Goal: Transaction & Acquisition: Subscribe to service/newsletter

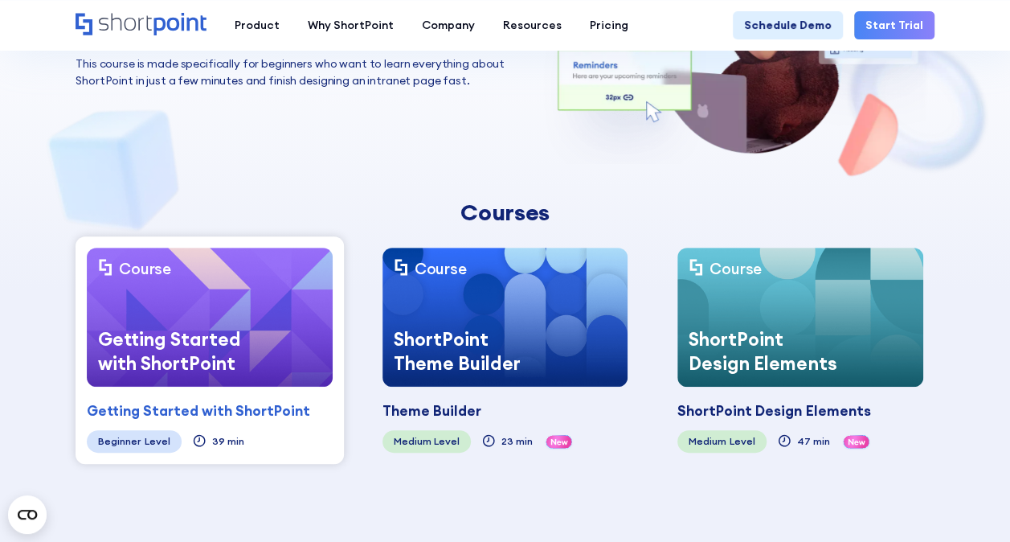
scroll to position [241, 0]
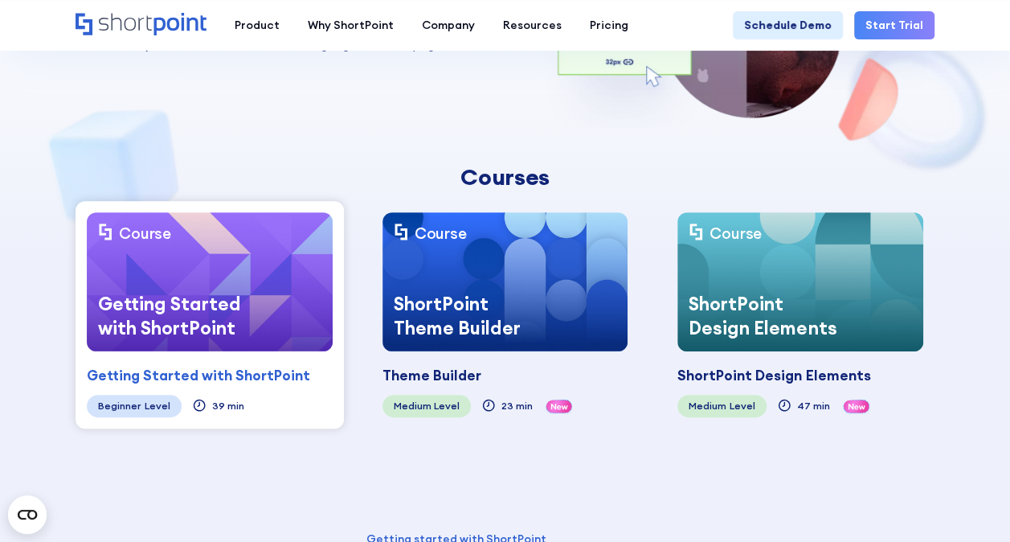
click at [225, 293] on div "Getting Started with ShortPoint" at bounding box center [176, 316] width 178 height 70
click at [231, 369] on div "Getting Started with ShortPoint" at bounding box center [198, 375] width 223 height 21
click at [232, 371] on div "Getting Started with ShortPoint" at bounding box center [198, 375] width 223 height 21
click at [239, 312] on div "Getting Started with ShortPoint" at bounding box center [176, 316] width 178 height 70
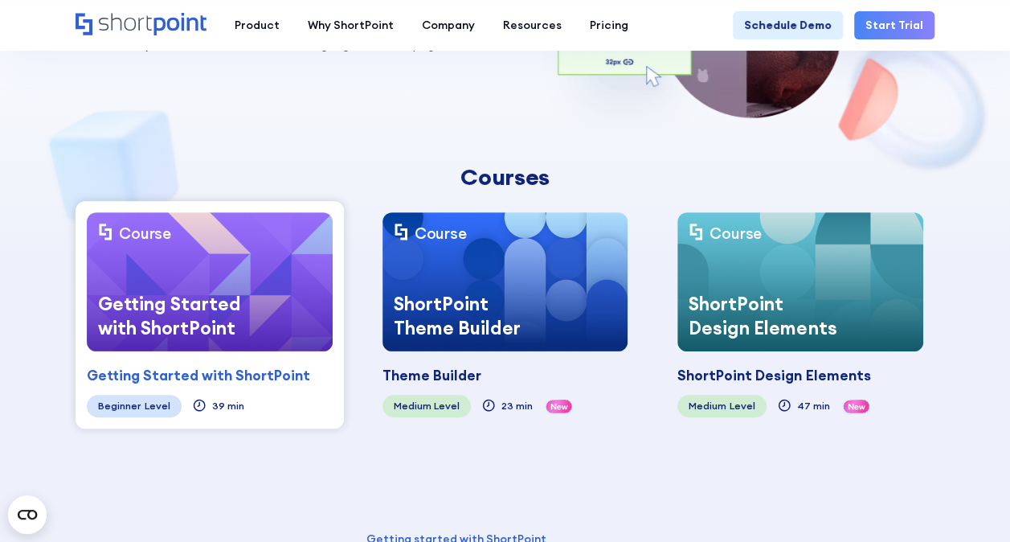
click at [239, 312] on div "Getting Started with ShortPoint" at bounding box center [176, 316] width 178 height 70
click at [235, 291] on div "Getting Started with ShortPoint" at bounding box center [176, 316] width 178 height 70
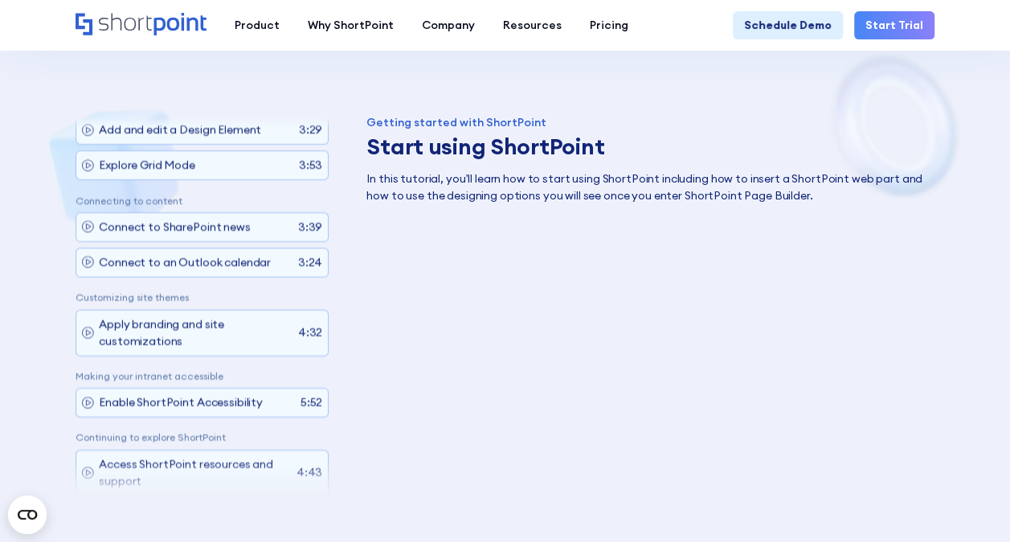
scroll to position [723, 0]
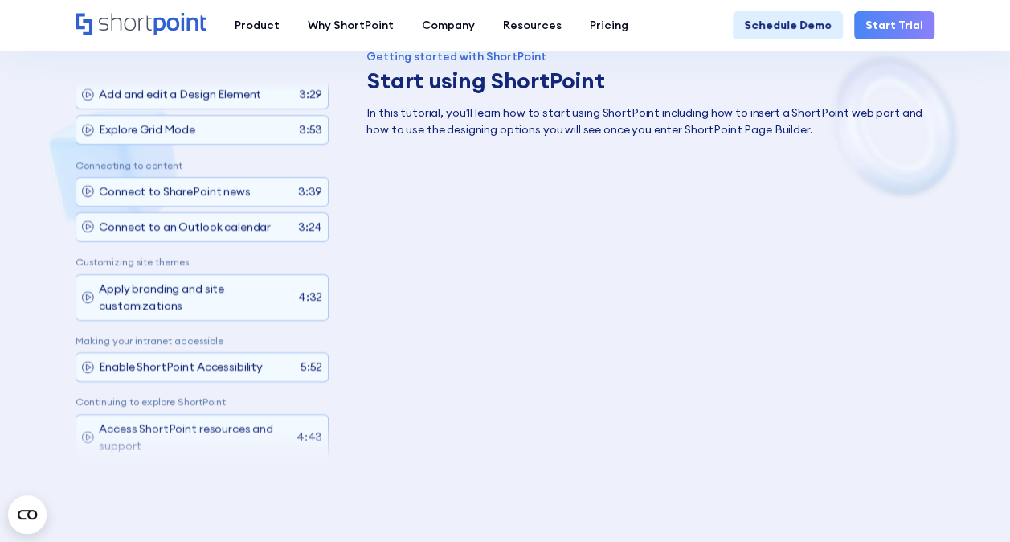
click at [900, 21] on link "Start Trial" at bounding box center [895, 25] width 80 height 28
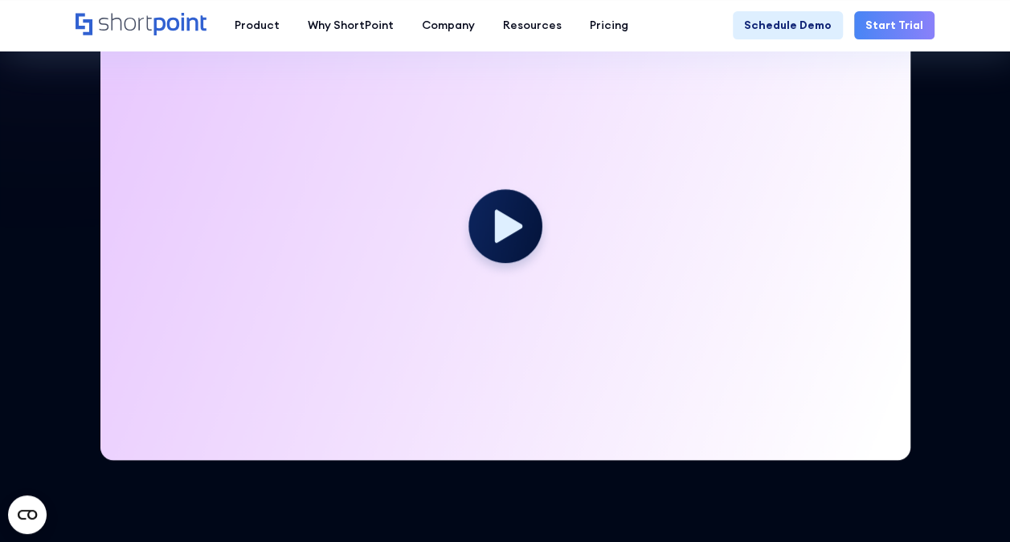
scroll to position [482, 0]
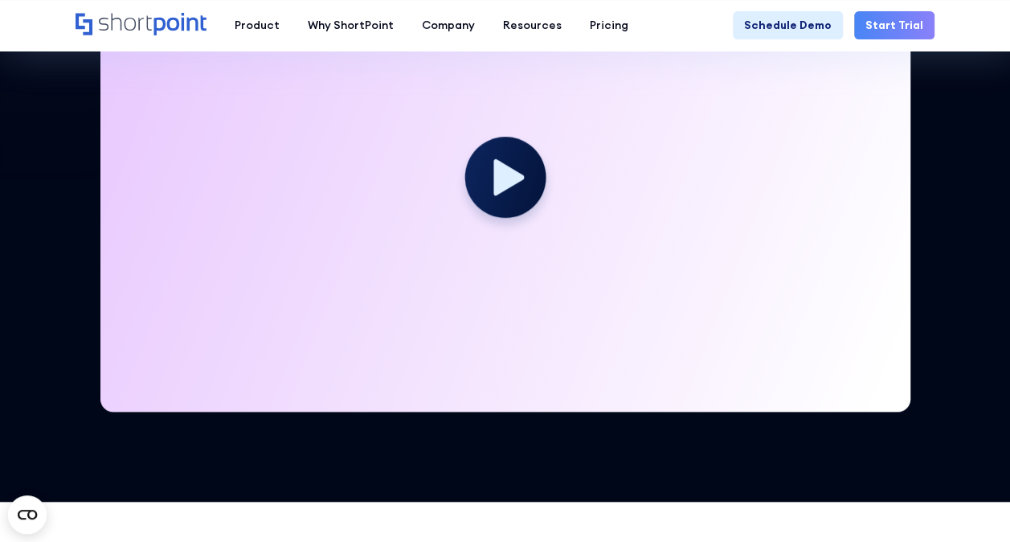
click at [493, 171] on circle at bounding box center [505, 176] width 81 height 81
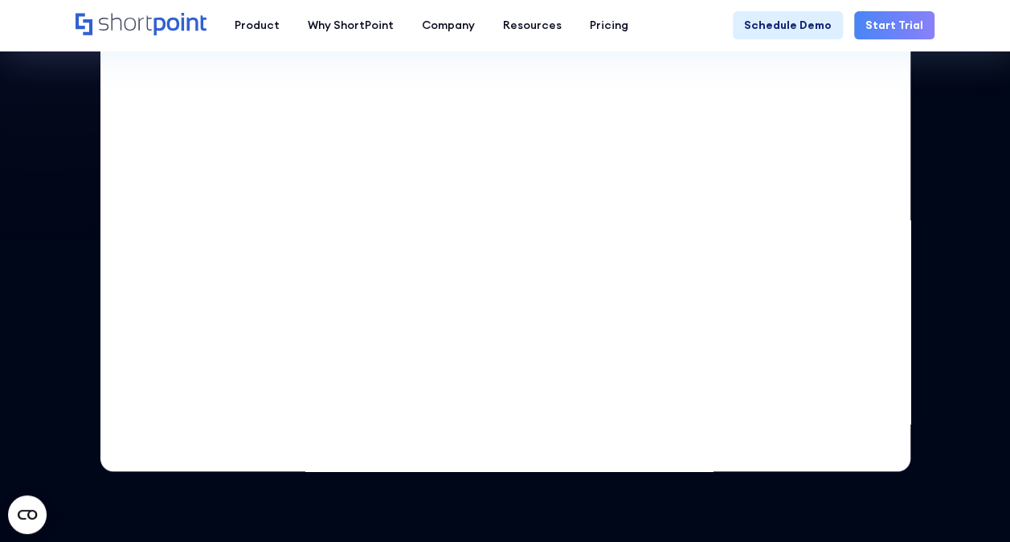
scroll to position [402, 0]
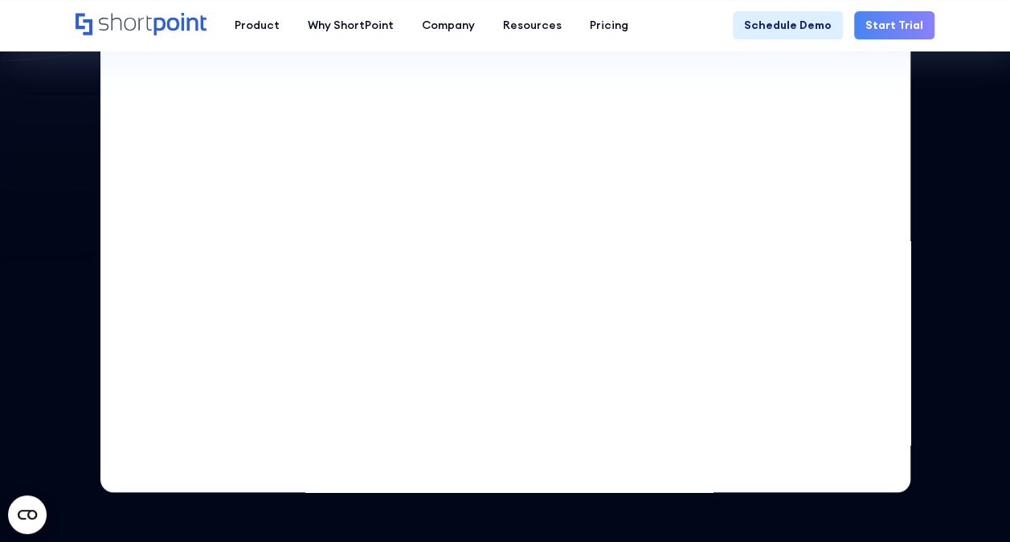
click at [892, 25] on link "Start Trial" at bounding box center [895, 25] width 80 height 28
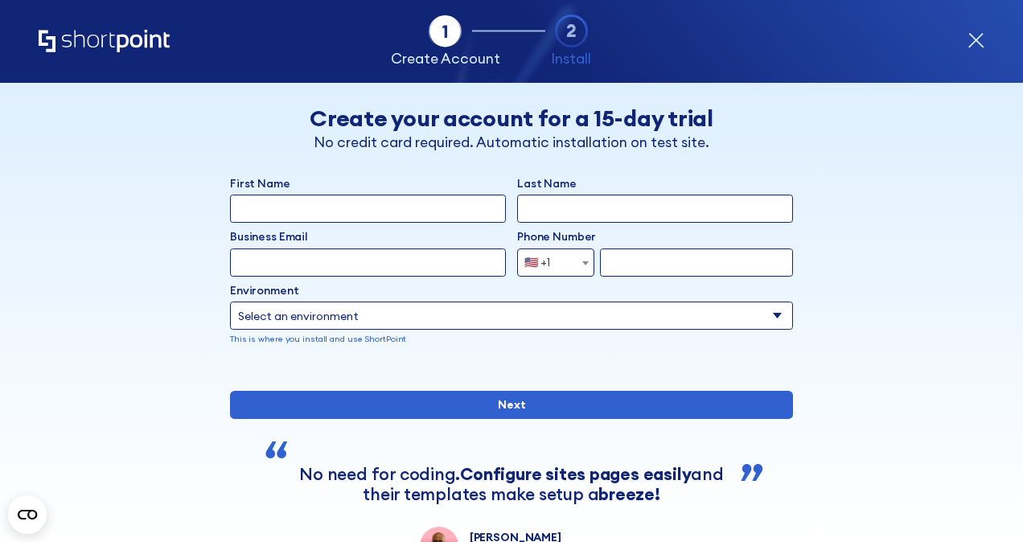
click at [330, 209] on input "First Name" at bounding box center [368, 209] width 276 height 28
type input "Khaing Khaing"
type input "Kyi Win"
type input "khaing@skool4kidz.com.sg"
select select "+65"
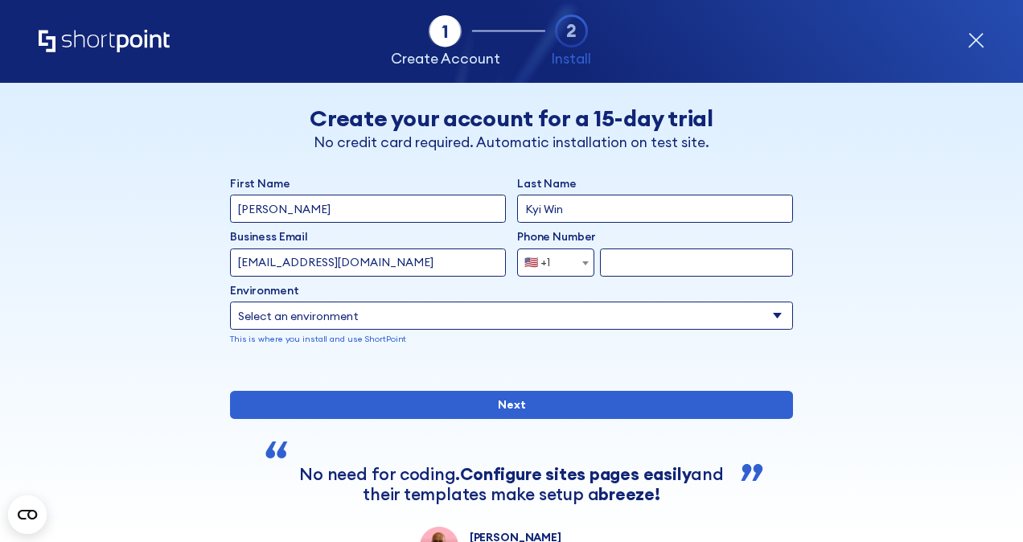
type input "93388392"
click at [363, 319] on select "Select an environment Microsoft 365 SharePoint Online SharePoint 2019 (On-Premi…" at bounding box center [511, 315] width 563 height 28
select select "SharePoint Online"
click at [230, 301] on select "Select an environment Microsoft 365 SharePoint Online SharePoint 2019 (On-Premi…" at bounding box center [511, 315] width 563 height 28
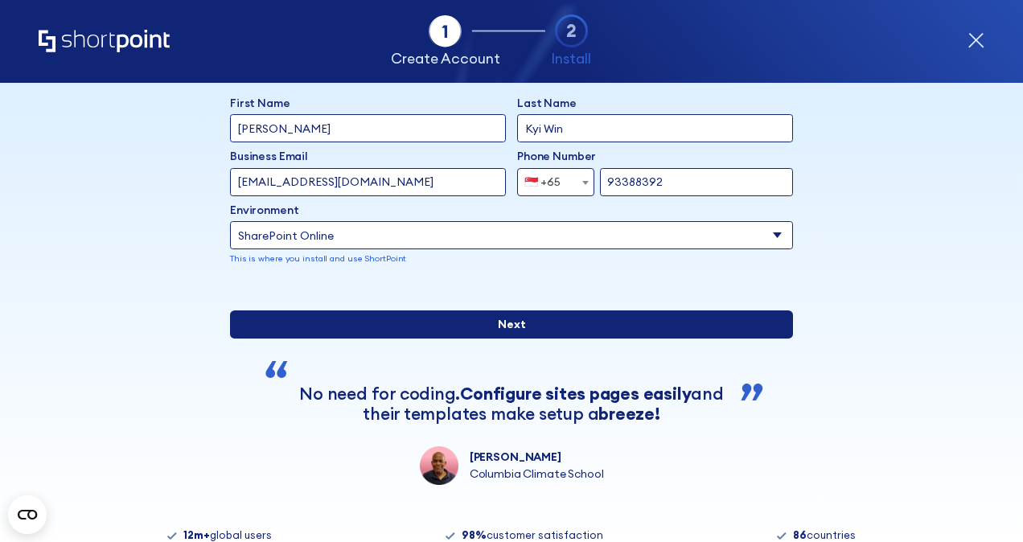
click at [507, 338] on input "Next" at bounding box center [511, 324] width 563 height 28
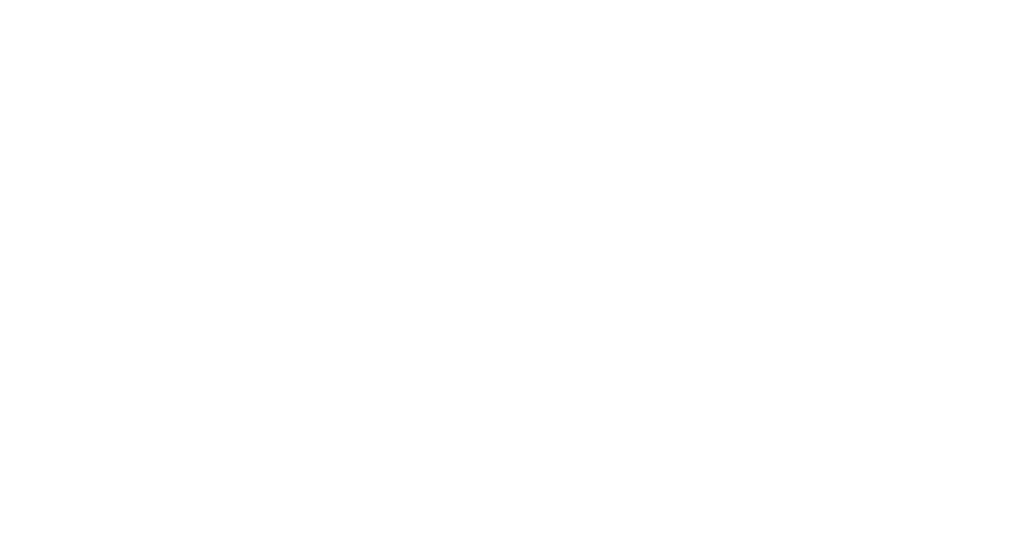
select select "+65"
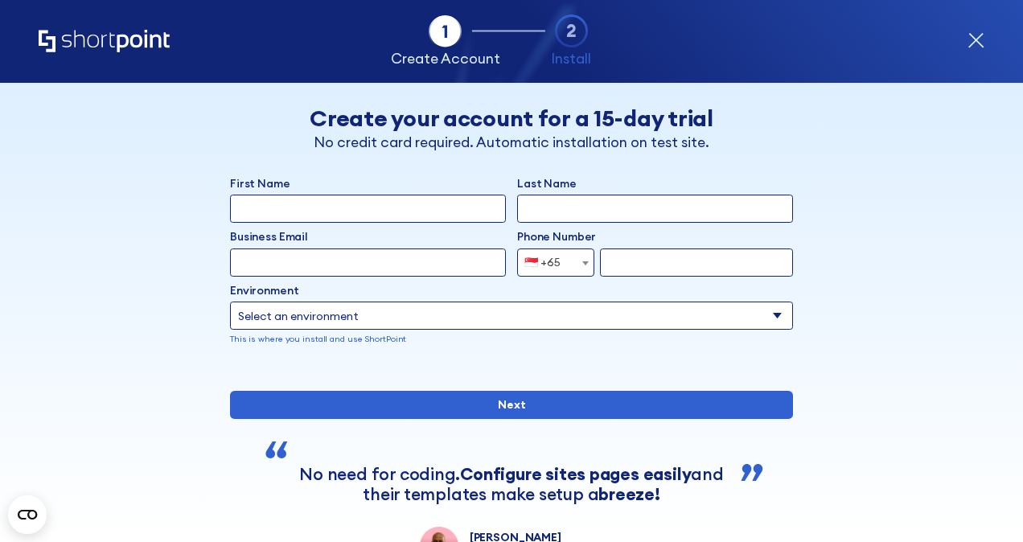
click at [285, 214] on input "First Name" at bounding box center [368, 209] width 276 height 28
type input "Khaing Khaing"
type input "Kyi Win"
type input "khaing@skool4kidz.com.sg"
type input "93388392"
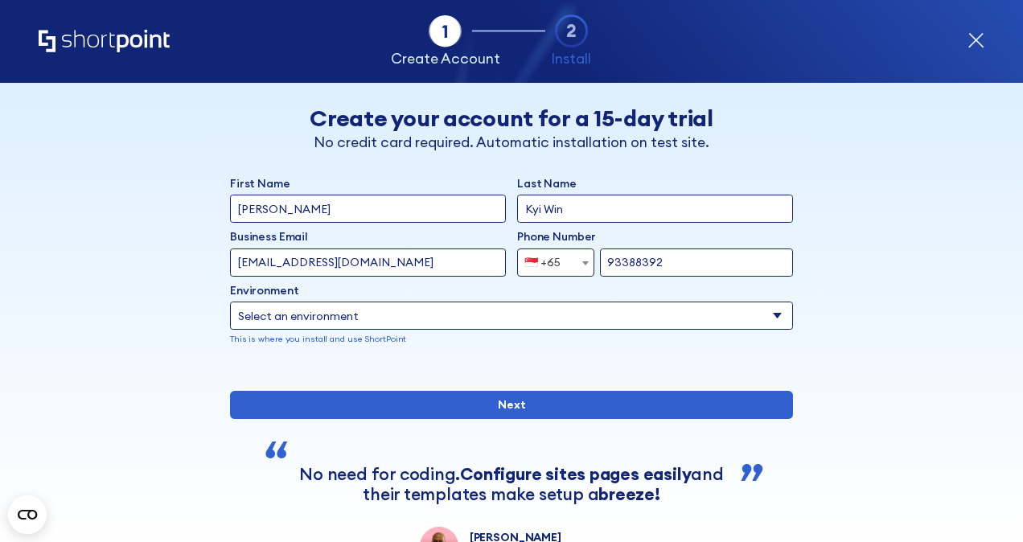
click at [302, 323] on select "Select an environment Microsoft 365 SharePoint Online SharePoint 2019 (On-Premi…" at bounding box center [511, 315] width 563 height 28
select select "SharePoint Online"
click at [230, 301] on select "Select an environment Microsoft 365 SharePoint Online SharePoint 2019 (On-Premi…" at bounding box center [511, 315] width 563 height 28
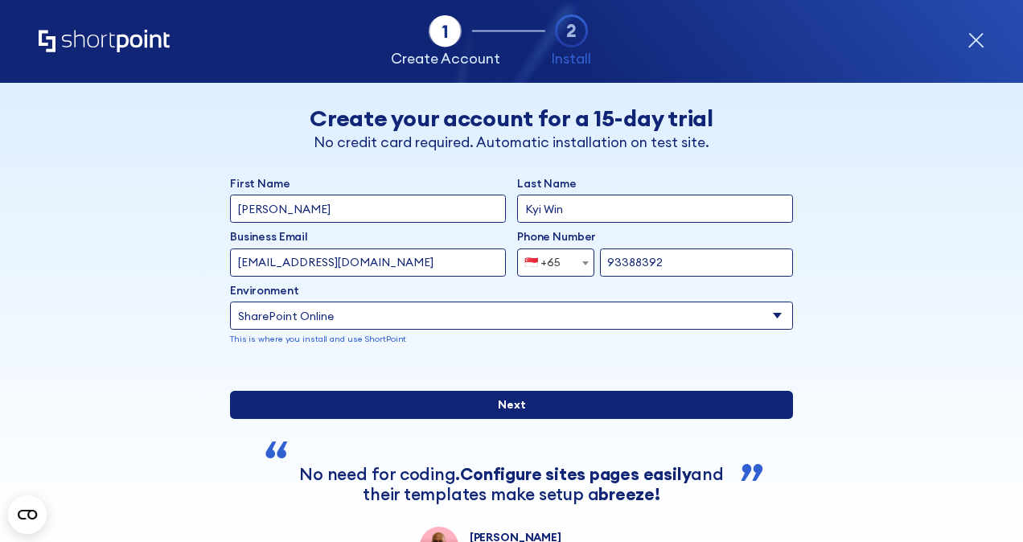
click at [540, 419] on input "Next" at bounding box center [511, 405] width 563 height 28
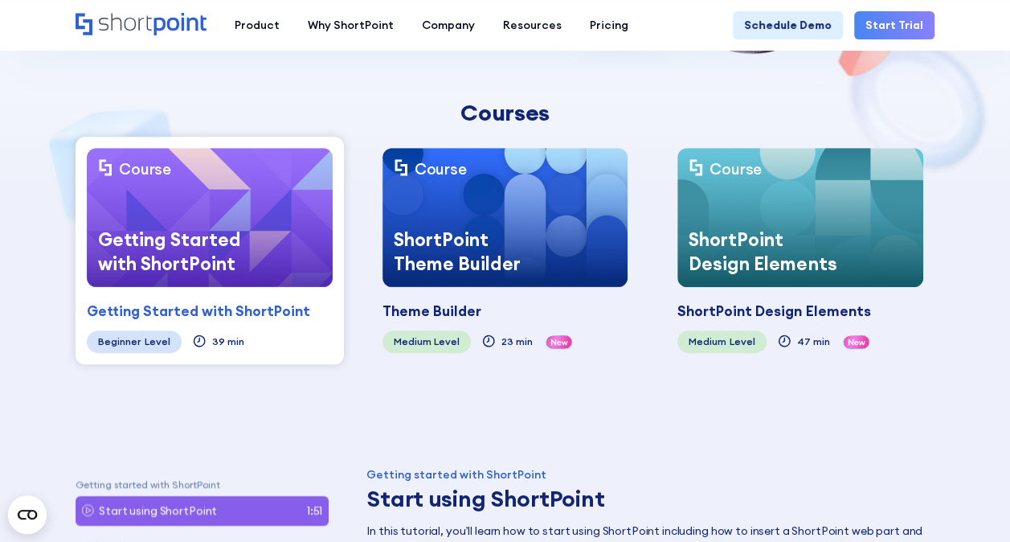
scroll to position [322, 0]
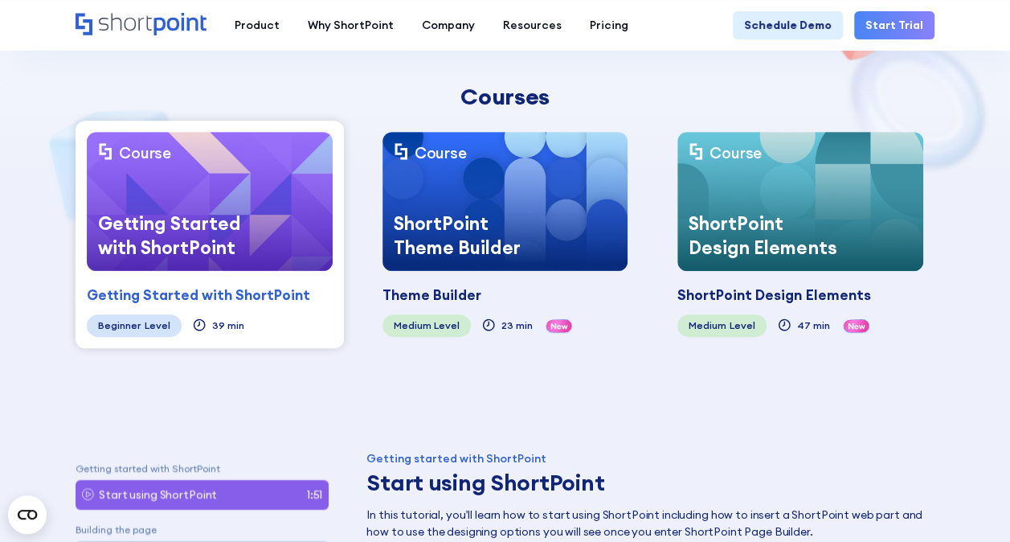
click at [461, 200] on div "ShortPoint Theme Builder" at bounding box center [472, 235] width 178 height 70
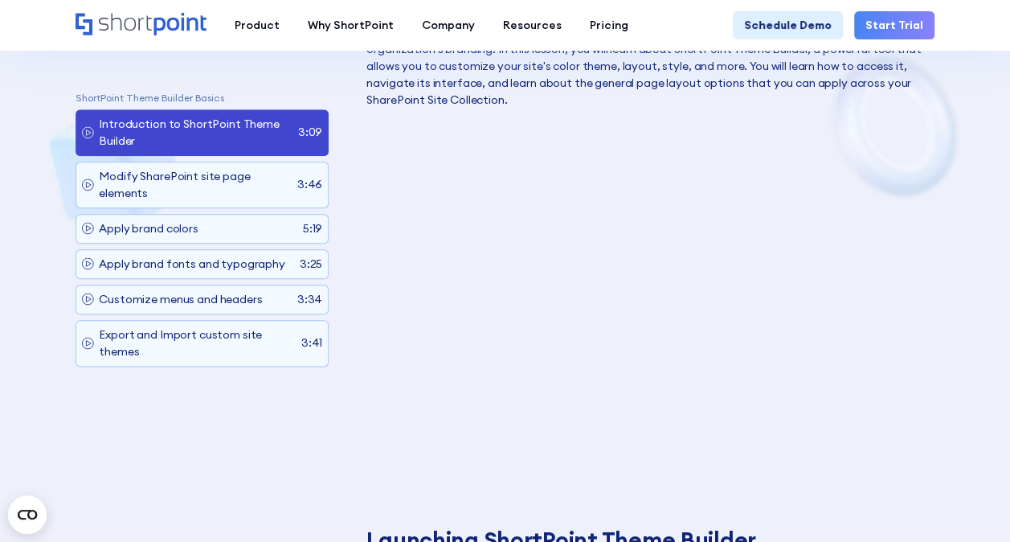
scroll to position [884, 0]
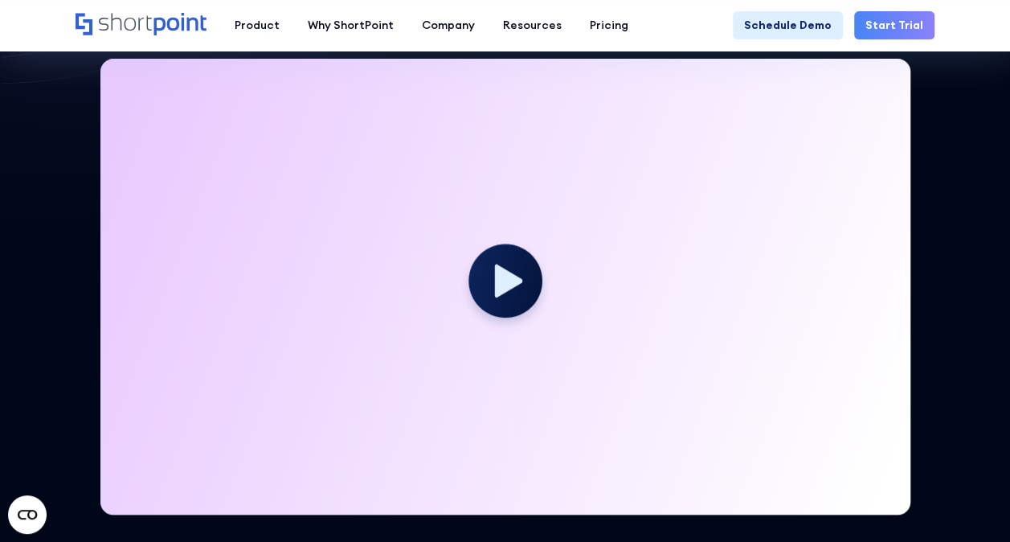
scroll to position [402, 0]
